Goal: Task Accomplishment & Management: Manage account settings

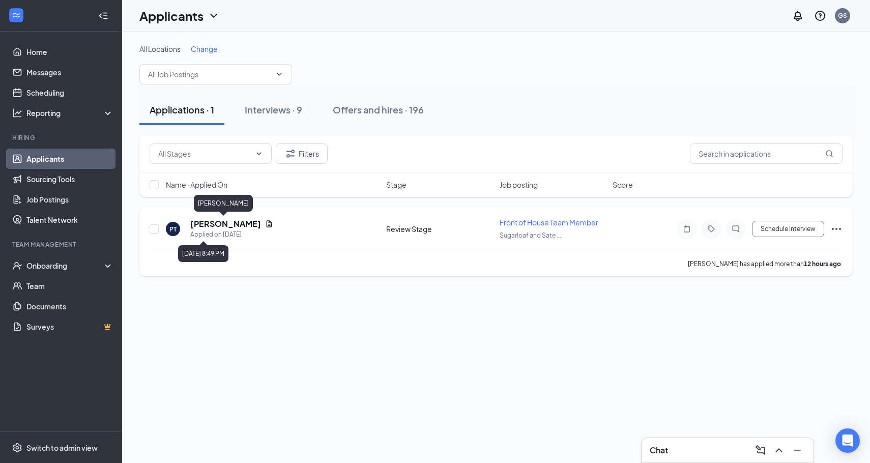
click at [217, 222] on h5 "[PERSON_NAME]" at bounding box center [225, 223] width 71 height 11
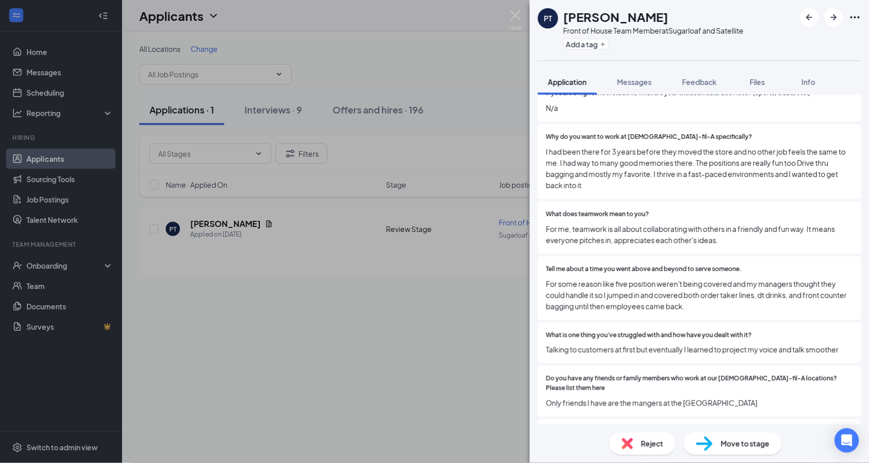
scroll to position [469, 0]
click at [544, 282] on div "Tell me about a time you went above and beyond to serve someone. For some reaso…" at bounding box center [699, 289] width 323 height 64
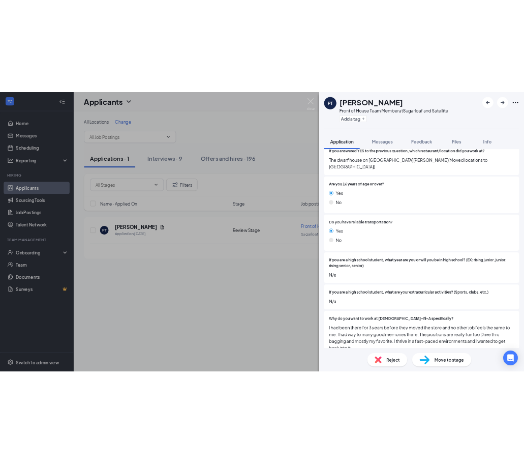
scroll to position [232, 0]
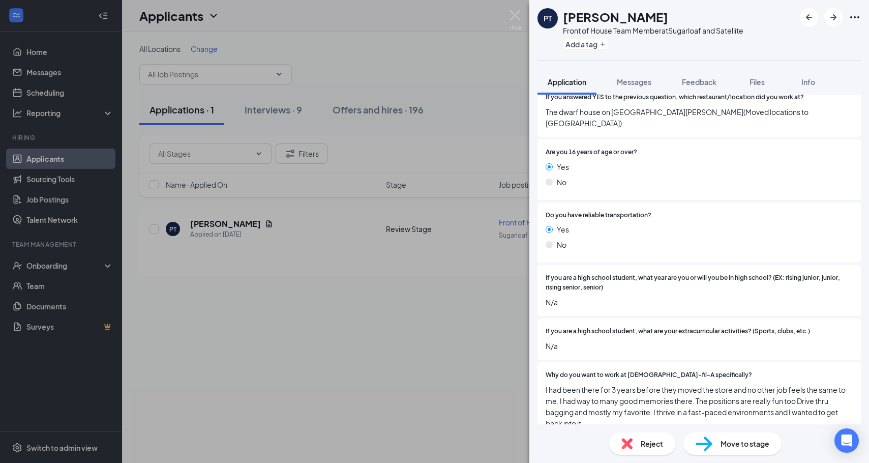
click at [458, 340] on div "PT [PERSON_NAME] Front of House Team Member at Sugarloaf and Satellite Add a ta…" at bounding box center [434, 231] width 869 height 463
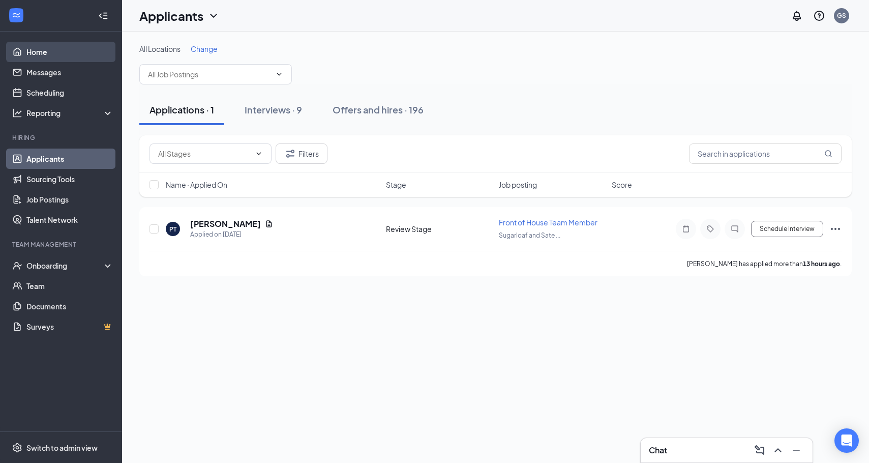
click at [36, 51] on link "Home" at bounding box center [69, 52] width 87 height 20
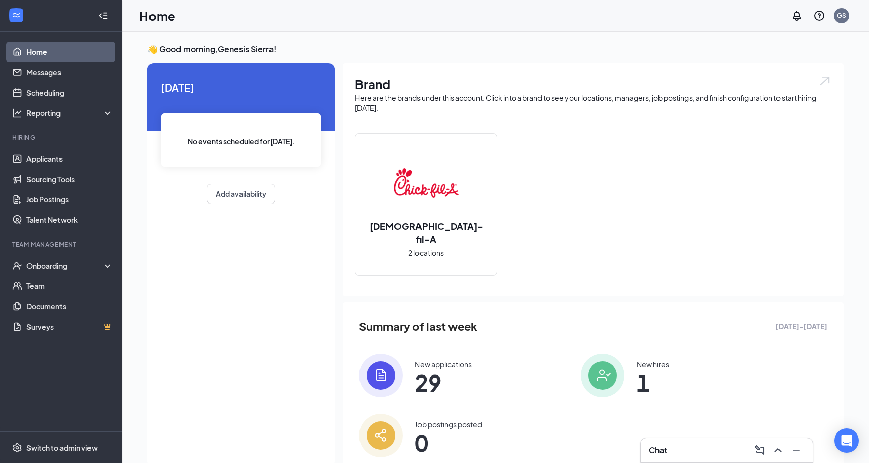
click at [583, 73] on div "Brand Here are the brands under this account. Click into a brand to see your lo…" at bounding box center [593, 179] width 501 height 233
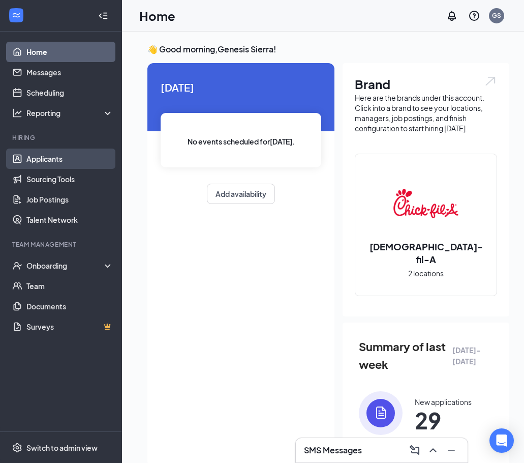
click at [89, 160] on link "Applicants" at bounding box center [69, 159] width 87 height 20
